Goal: Information Seeking & Learning: Understand process/instructions

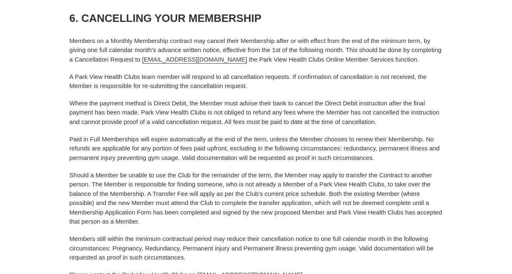
scroll to position [1150, 0]
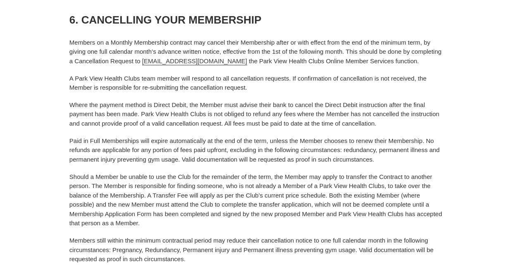
click at [313, 100] on p "Where the payment method is Direct Debit, the Member must advise their bank to …" at bounding box center [255, 114] width 373 height 28
click at [342, 74] on p "A Park View Health Clubs team member will respond to all cancellation requests.…" at bounding box center [255, 83] width 373 height 19
click at [423, 38] on p "Members on a Monthly Membership contract may cancel their Membership after or w…" at bounding box center [255, 52] width 373 height 28
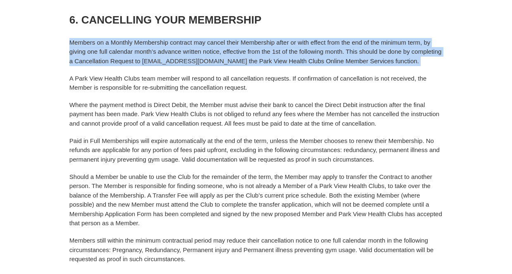
click at [423, 38] on p "Members on a Monthly Membership contract may cancel their Membership after or w…" at bounding box center [255, 52] width 373 height 28
click at [429, 47] on p "Members on a Monthly Membership contract may cancel their Membership after or w…" at bounding box center [255, 52] width 373 height 28
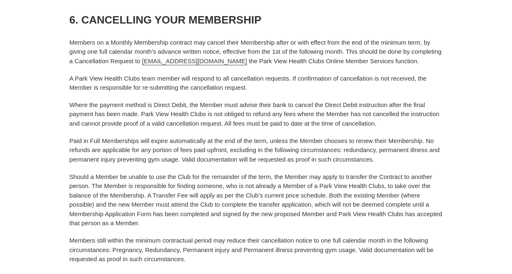
click at [429, 47] on p "Members on a Monthly Membership contract may cancel their Membership after or w…" at bounding box center [255, 52] width 373 height 28
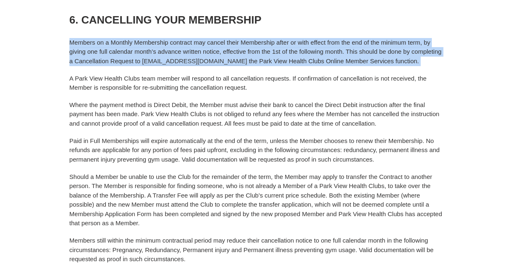
click at [429, 38] on p "Members on a Monthly Membership contract may cancel their Membership after or w…" at bounding box center [255, 52] width 373 height 28
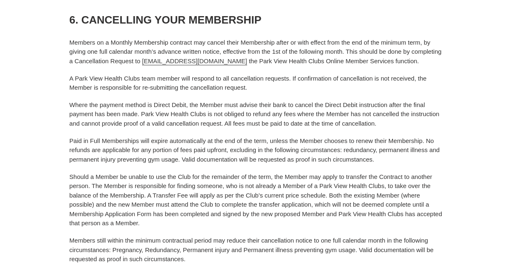
click at [429, 38] on p "Members on a Monthly Membership contract may cancel their Membership after or w…" at bounding box center [255, 52] width 373 height 28
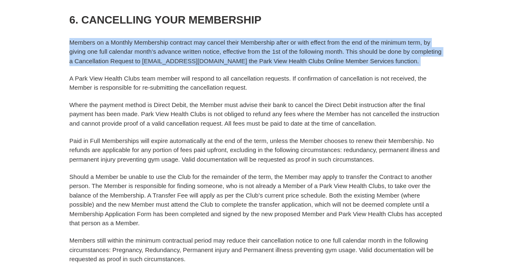
click at [425, 38] on p "Members on a Monthly Membership contract may cancel their Membership after or w…" at bounding box center [255, 52] width 373 height 28
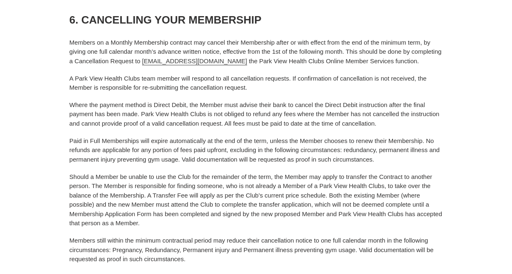
click at [425, 38] on p "Members on a Monthly Membership contract may cancel their Membership after or w…" at bounding box center [255, 52] width 373 height 28
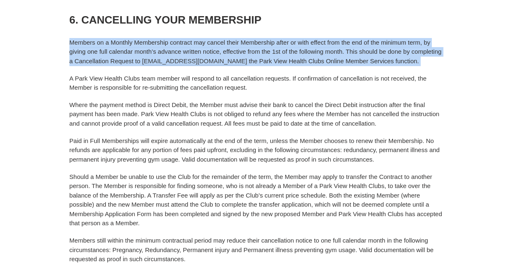
click at [427, 47] on p "Members on a Monthly Membership contract may cancel their Membership after or w…" at bounding box center [255, 52] width 373 height 28
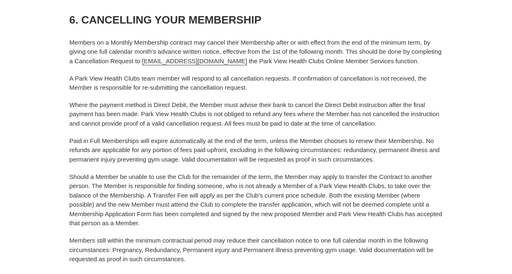
click at [427, 47] on p "Members on a Monthly Membership contract may cancel their Membership after or w…" at bounding box center [255, 52] width 373 height 28
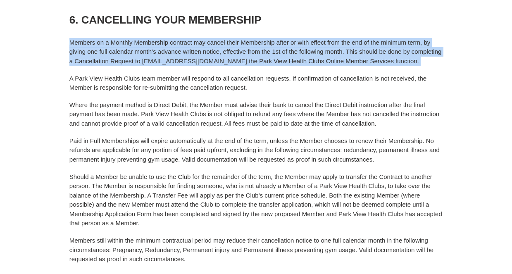
click at [422, 40] on p "Members on a Monthly Membership contract may cancel their Membership after or w…" at bounding box center [255, 52] width 373 height 28
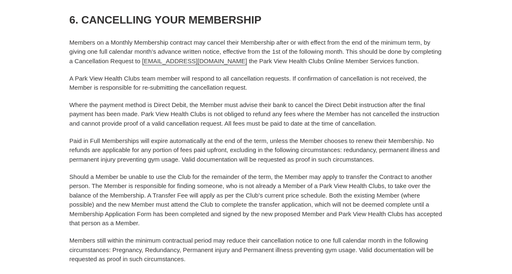
click at [422, 40] on p "Members on a Monthly Membership contract may cancel their Membership after or w…" at bounding box center [255, 52] width 373 height 28
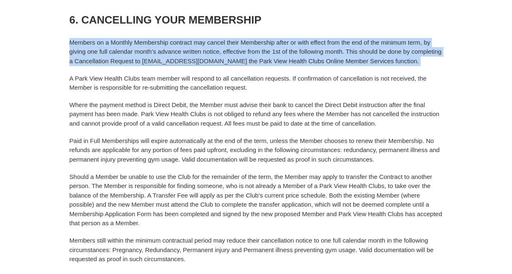
click at [423, 44] on p "Members on a Monthly Membership contract may cancel their Membership after or w…" at bounding box center [255, 52] width 373 height 28
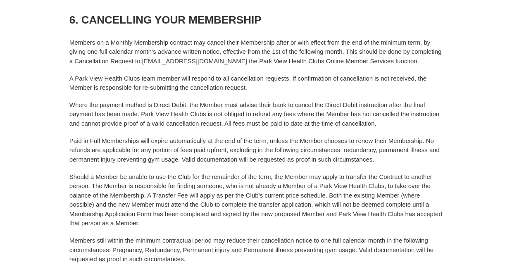
click at [423, 44] on p "Members on a Monthly Membership contract may cancel their Membership after or w…" at bounding box center [255, 52] width 373 height 28
click at [418, 39] on p "Members on a Monthly Membership contract may cancel their Membership after or w…" at bounding box center [255, 52] width 373 height 28
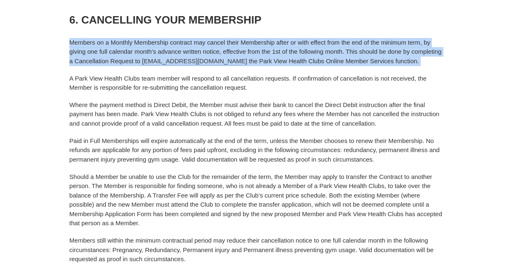
click at [420, 45] on p "Members on a Monthly Membership contract may cancel their Membership after or w…" at bounding box center [255, 52] width 373 height 28
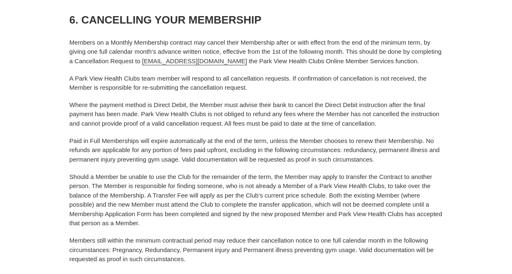
scroll to position [1158, 0]
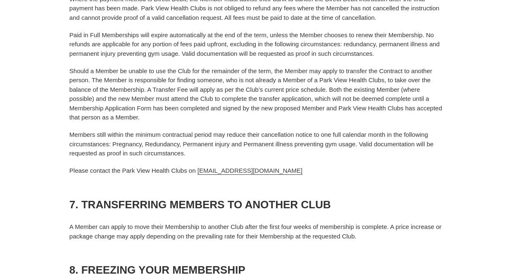
scroll to position [1341, 0]
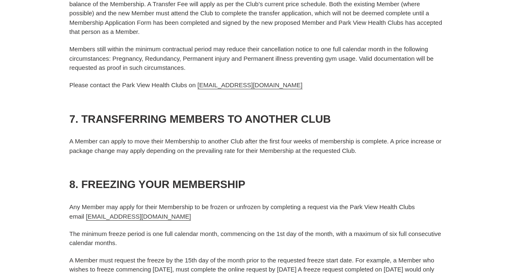
click at [430, 113] on h3 "7. TRANSFERRING MEMBERS TO ANOTHER CLUB" at bounding box center [255, 119] width 373 height 13
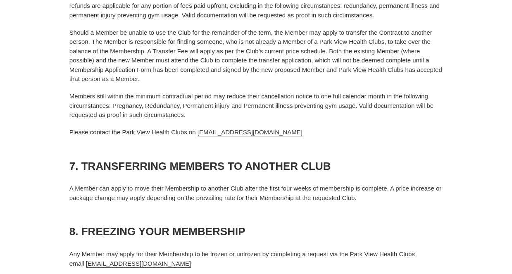
scroll to position [1284, 0]
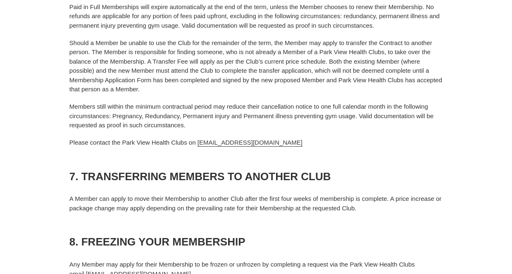
click at [427, 68] on p "Should a Member be unable to use the Club for the remainder of the term, the Me…" at bounding box center [255, 66] width 373 height 56
